Goal: Task Accomplishment & Management: Complete application form

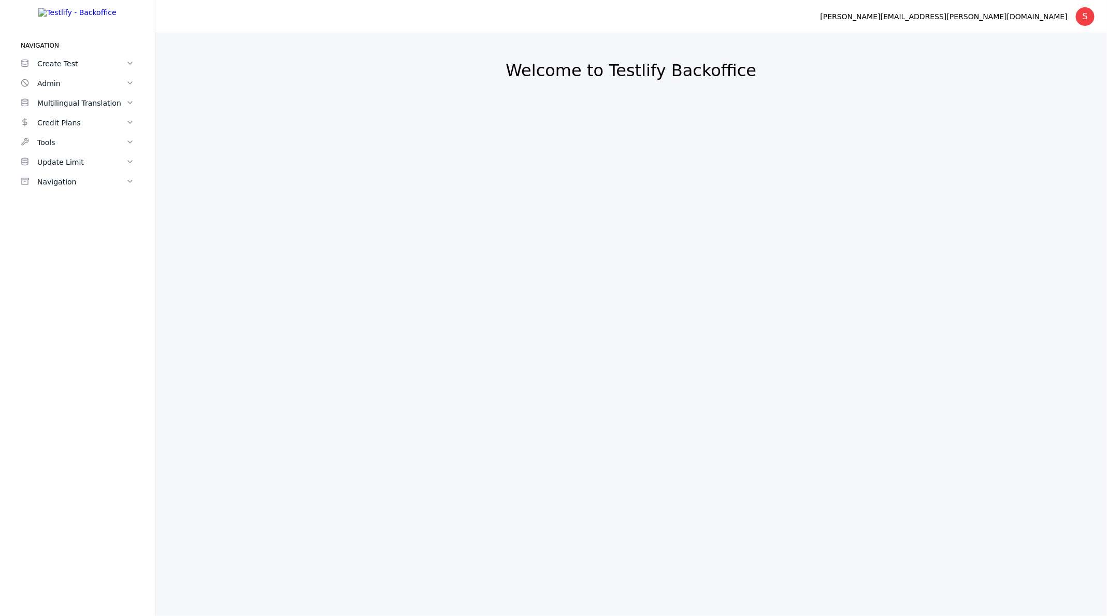
click at [59, 70] on div "Create Test" at bounding box center [81, 64] width 89 height 12
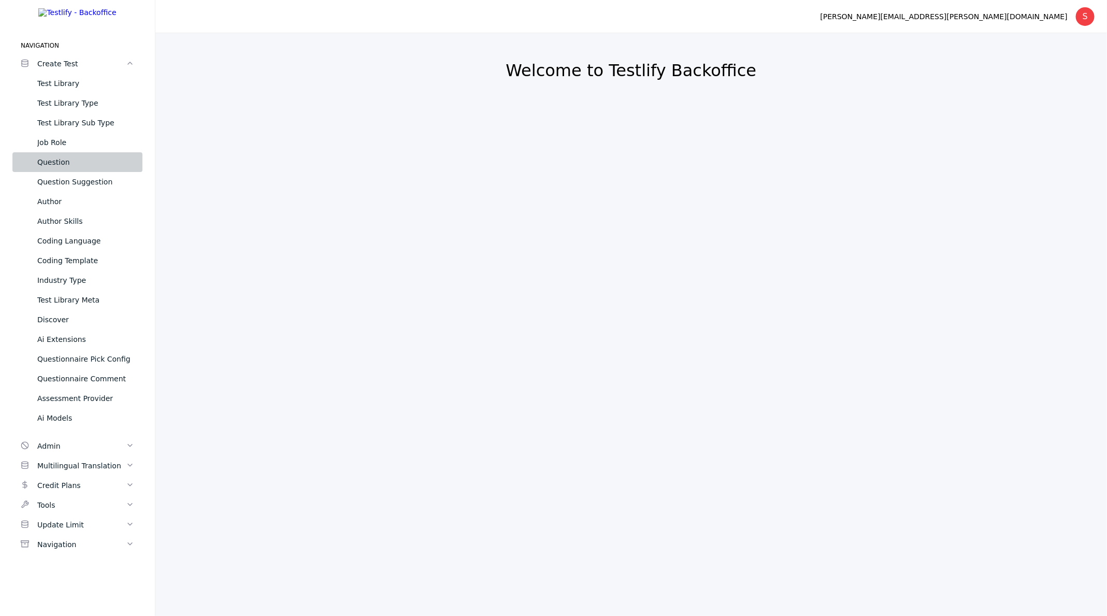
click at [68, 166] on div "Question" at bounding box center [85, 162] width 97 height 12
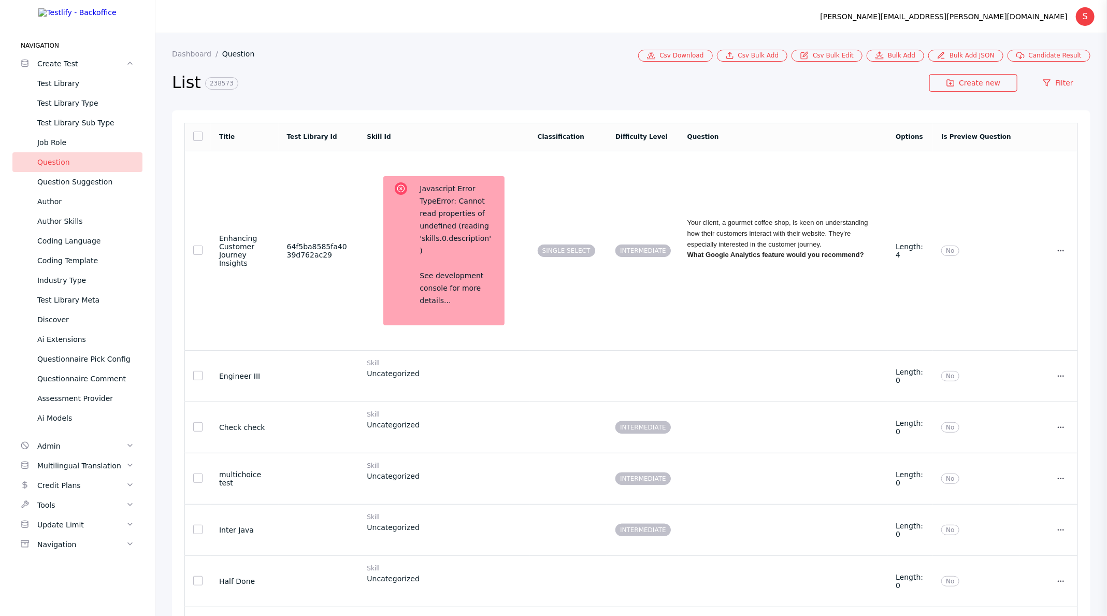
click at [475, 96] on section "List 238573" at bounding box center [550, 90] width 757 height 40
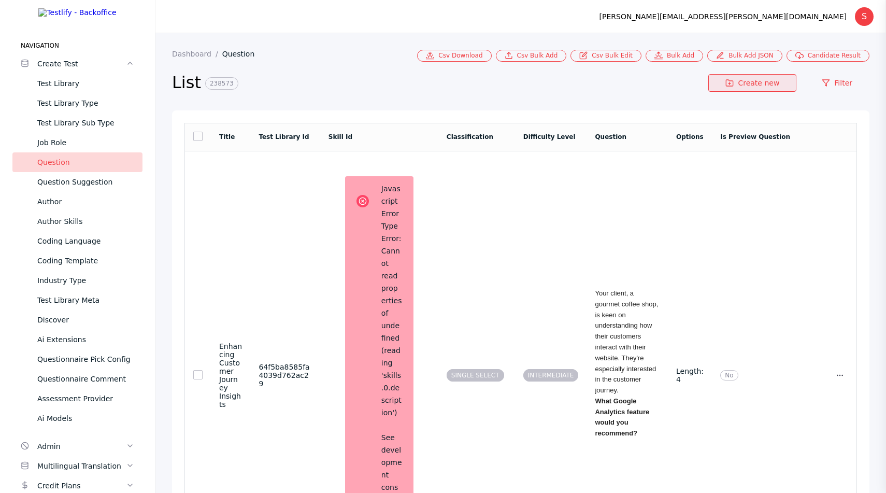
click at [757, 89] on link "Create new" at bounding box center [752, 83] width 88 height 18
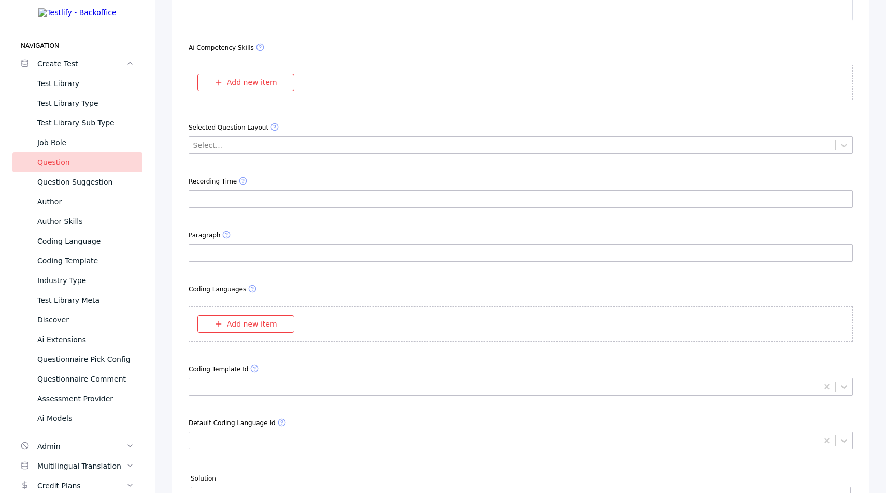
scroll to position [2662, 0]
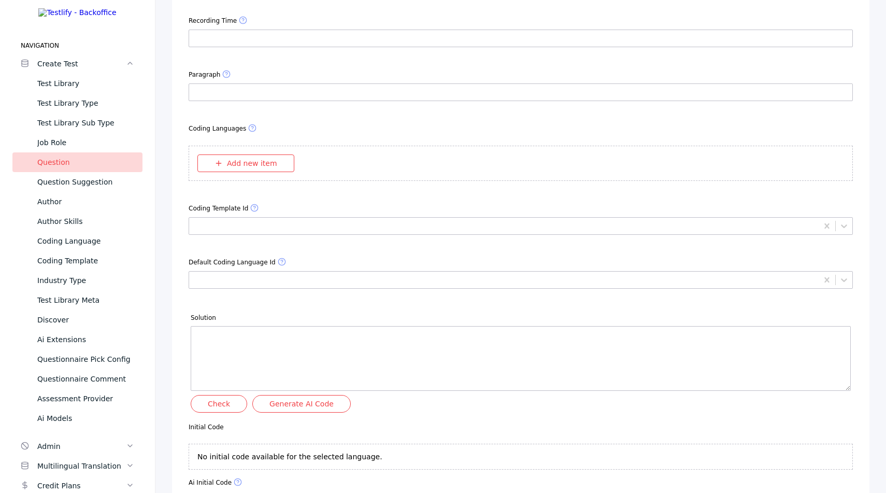
scroll to position [2823, 0]
